Goal: Task Accomplishment & Management: Manage account settings

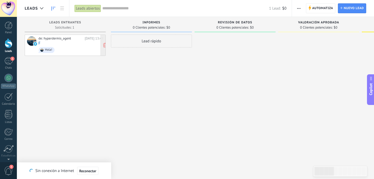
scroll to position [5, 0]
click at [6, 60] on div "1" at bounding box center [8, 61] width 8 height 8
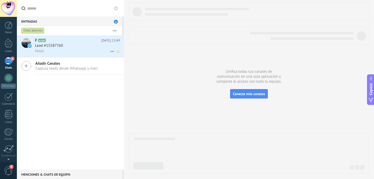
click at [79, 44] on div "Lead #15587760" at bounding box center [77, 45] width 85 height 5
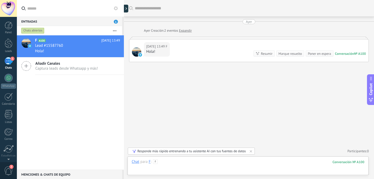
click at [178, 163] on div at bounding box center [248, 167] width 233 height 16
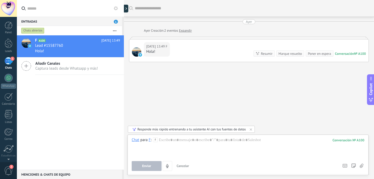
click at [88, 123] on div "F A100 Ayer 13:49 Lead #15587760 Hola! Añadir Canales Captura leads desde Whats…" at bounding box center [70, 102] width 107 height 134
click at [218, 130] on div "Responde más rápido entrenando a tu asistente AI con tus fuentes de datos" at bounding box center [191, 129] width 108 height 4
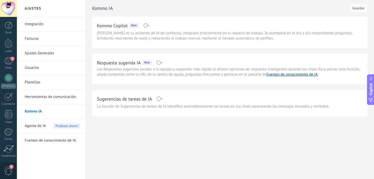
click at [281, 75] on link "Fuentes de conocimiento de IA" at bounding box center [291, 74] width 51 height 5
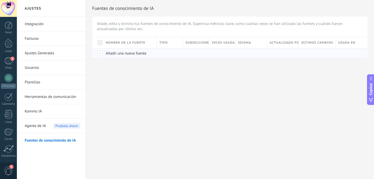
click at [127, 54] on span "Añadir una nueva fuente" at bounding box center [126, 53] width 41 height 5
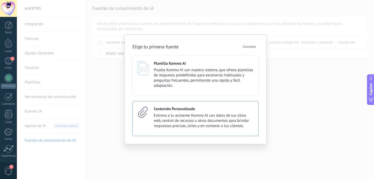
click at [179, 117] on span "Entrena a tu asistente Kommo AI con datos de tus sitios web, central de recurso…" at bounding box center [204, 121] width 100 height 16
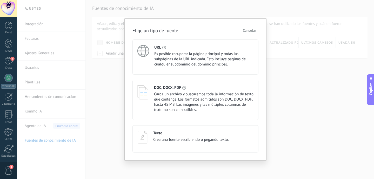
click at [104, 86] on div "Elige un tipo de fuente Cancelar URL Es posible recuperar la página principal y…" at bounding box center [195, 89] width 357 height 179
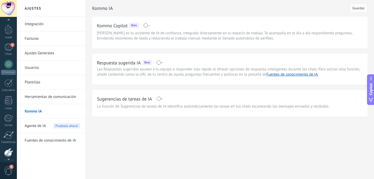
click at [8, 23] on div at bounding box center [8, 21] width 17 height 8
click at [9, 63] on div "1" at bounding box center [8, 61] width 8 height 8
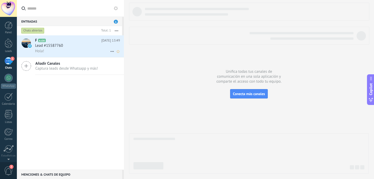
click at [78, 46] on div "Lead #15587760" at bounding box center [77, 45] width 85 height 5
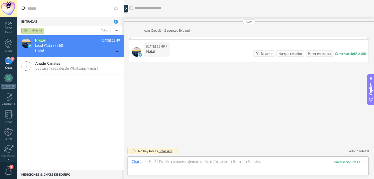
click at [114, 73] on div "Añadir Canales Captura leads desde Whatsapp y más!" at bounding box center [70, 65] width 107 height 17
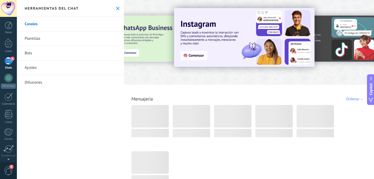
click at [6, 69] on div "Chats" at bounding box center [8, 67] width 15 height 3
click at [11, 43] on div at bounding box center [9, 43] width 8 height 10
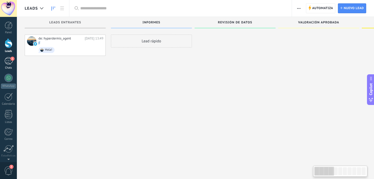
click at [11, 57] on span "1" at bounding box center [12, 59] width 4 height 4
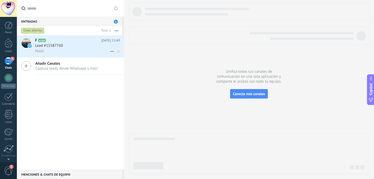
click at [53, 49] on div "Hola!" at bounding box center [77, 50] width 85 height 5
